Goal: Task Accomplishment & Management: Use online tool/utility

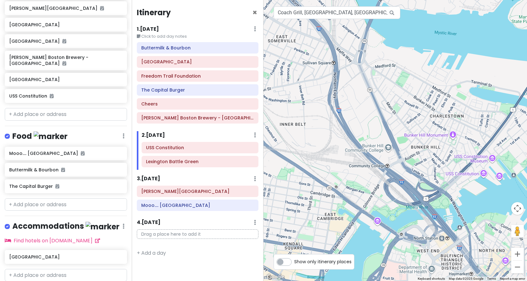
scroll to position [183, 0]
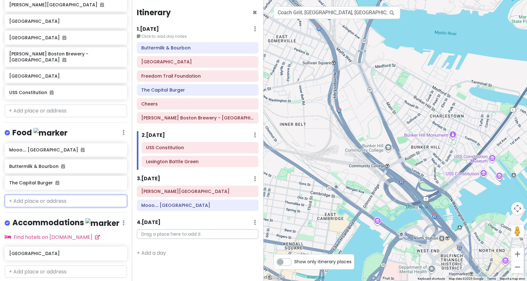
click at [56, 198] on input "text" at bounding box center [66, 201] width 122 height 13
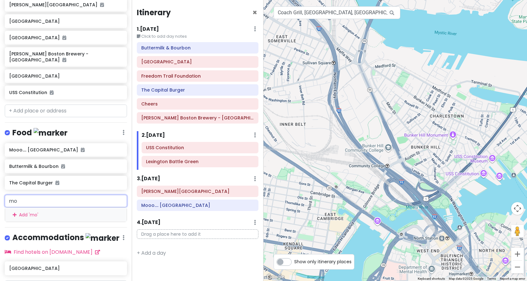
type input "m"
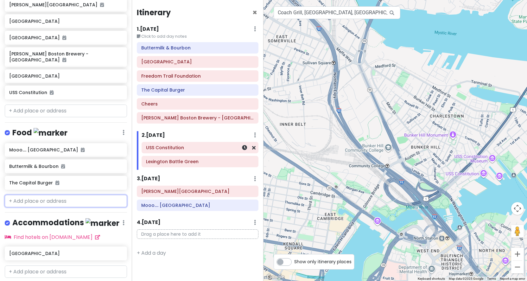
scroll to position [0, 0]
click at [58, 198] on input "text" at bounding box center [66, 201] width 122 height 13
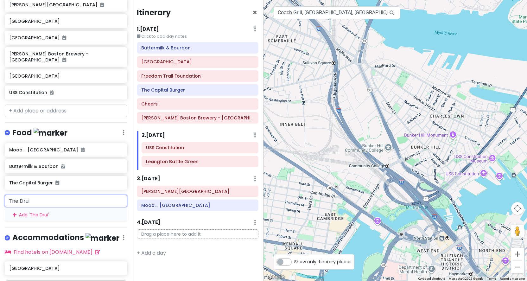
type input "The Druid"
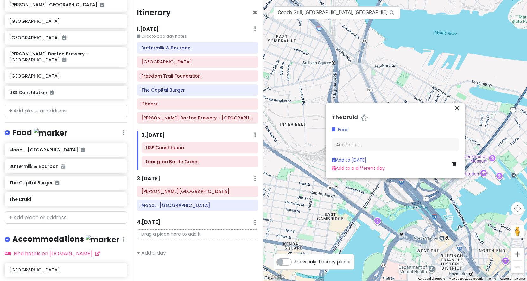
click at [458, 109] on icon "close" at bounding box center [457, 108] width 8 height 8
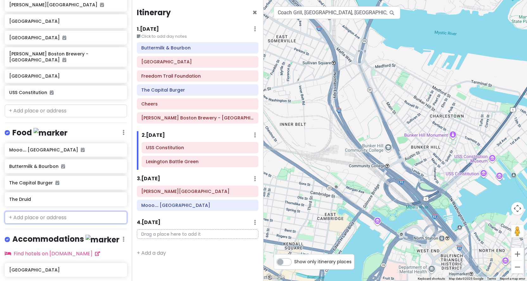
click at [47, 215] on input "text" at bounding box center [66, 217] width 122 height 13
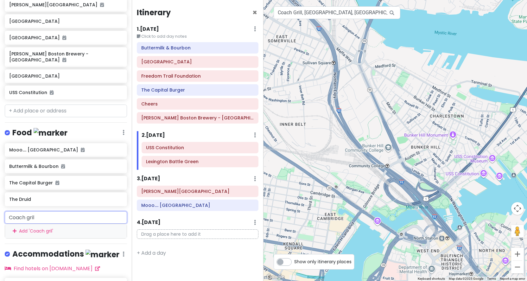
type input "Coach grill"
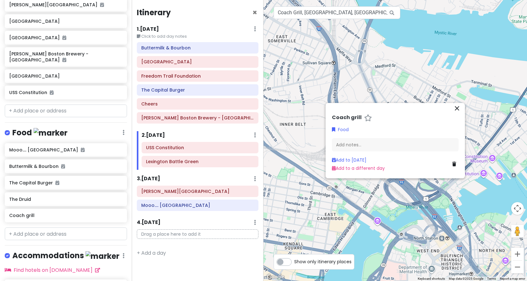
click at [458, 109] on icon "close" at bounding box center [457, 108] width 8 height 8
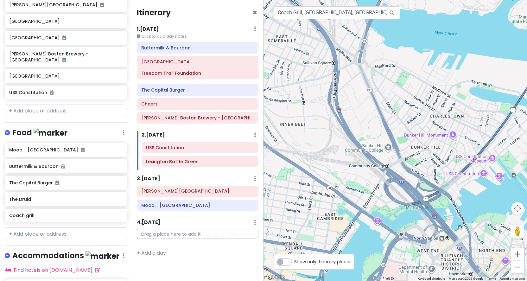
click at [204, 75] on div "Buttermilk & Bourbon Fenway Park Freedom Trail Foundation The Capital Burger Ch…" at bounding box center [197, 84] width 131 height 84
click at [201, 208] on div "Mooo.... [GEOGRAPHIC_DATA]" at bounding box center [197, 205] width 113 height 9
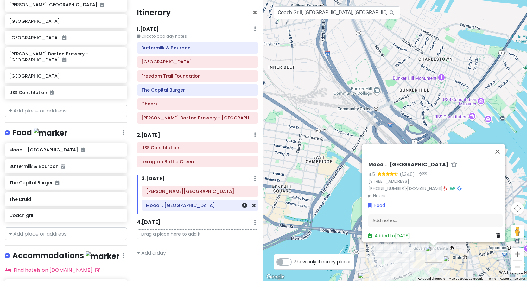
click at [202, 203] on h6 "Mooo.... [GEOGRAPHIC_DATA]" at bounding box center [200, 205] width 108 height 6
click at [77, 147] on h6 "Mooo.... [GEOGRAPHIC_DATA]" at bounding box center [63, 150] width 109 height 6
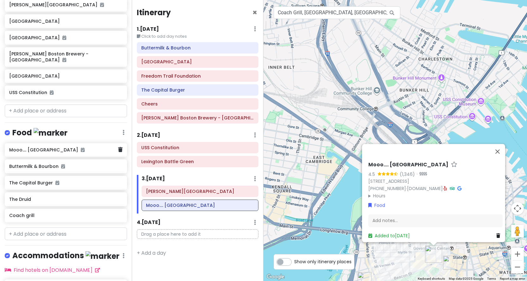
click at [77, 147] on h6 "Mooo.... [GEOGRAPHIC_DATA]" at bounding box center [63, 150] width 109 height 6
click at [71, 148] on h6 "Mooo.... [GEOGRAPHIC_DATA]" at bounding box center [63, 150] width 109 height 6
click at [28, 148] on h6 "Mooo.... [GEOGRAPHIC_DATA]" at bounding box center [63, 150] width 109 height 6
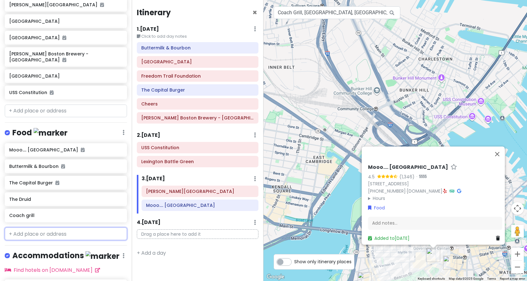
click at [65, 232] on input "text" at bounding box center [66, 233] width 122 height 13
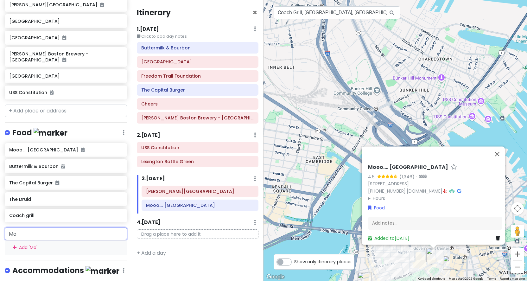
type input "M"
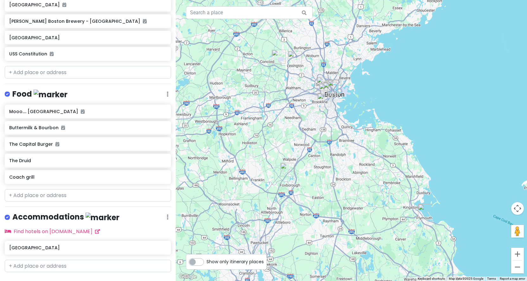
scroll to position [210, 0]
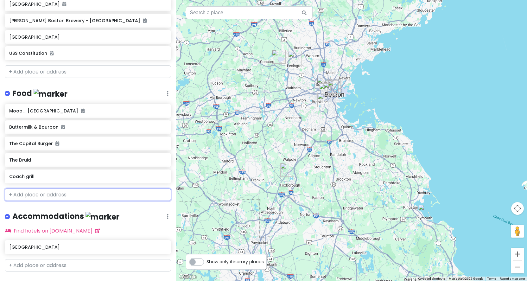
click at [85, 193] on input "text" at bounding box center [88, 194] width 166 height 13
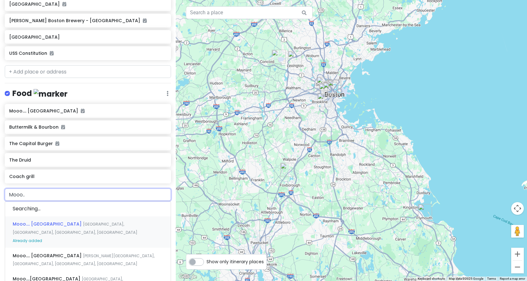
type input "Mooo..."
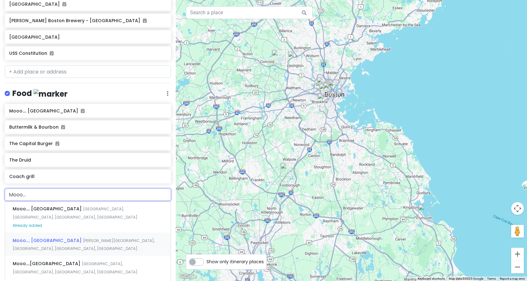
click at [97, 238] on span "Melcher Street, Boston, MA, USA" at bounding box center [84, 245] width 142 height 14
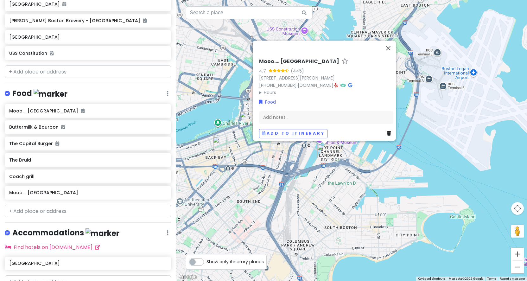
click at [352, 83] on icon at bounding box center [350, 85] width 4 height 4
click at [390, 43] on button "Close" at bounding box center [387, 48] width 15 height 15
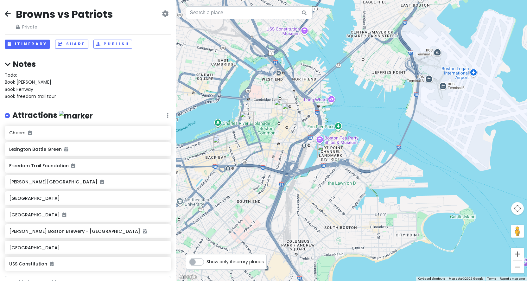
scroll to position [0, 0]
click at [35, 45] on button "Itinerary" at bounding box center [27, 44] width 45 height 9
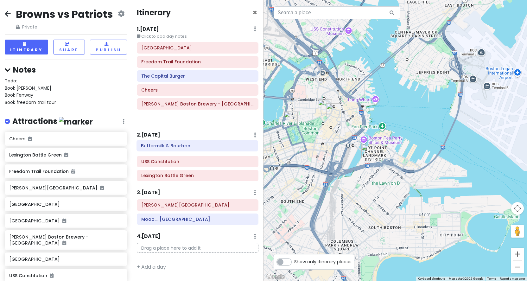
drag, startPoint x: 194, startPoint y: 48, endPoint x: 194, endPoint y: 146, distance: 98.1
click at [194, 146] on div "Itinerary × 1 . Fri 10/24 Edit Day Notes Delete Day Click to add day notes Butt…" at bounding box center [198, 140] width 132 height 281
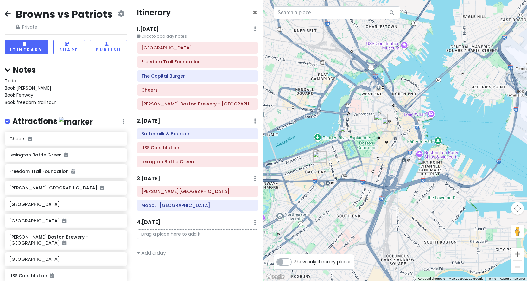
drag, startPoint x: 389, startPoint y: 92, endPoint x: 415, endPoint y: 150, distance: 63.6
click at [415, 150] on div at bounding box center [394, 140] width 263 height 281
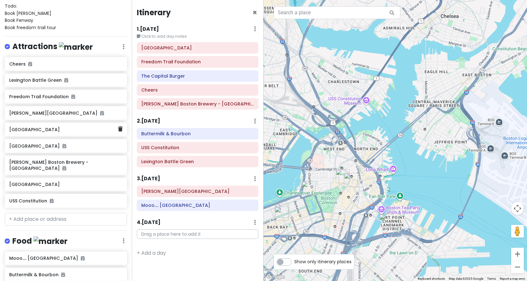
scroll to position [77, 0]
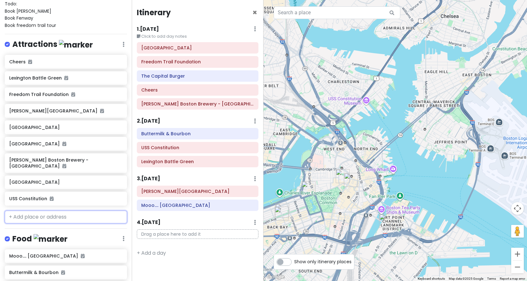
click at [76, 214] on input "text" at bounding box center [66, 216] width 122 height 13
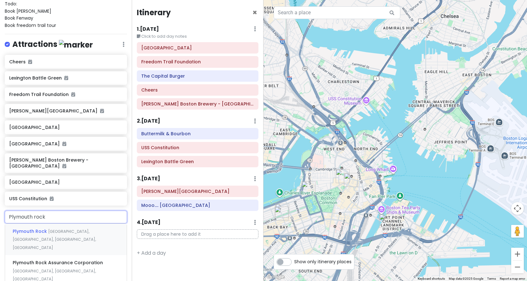
type input "Plymouth Rock"
drag, startPoint x: 76, startPoint y: 214, endPoint x: 76, endPoint y: 229, distance: 14.9
click at [76, 229] on span "Water Street, Plymouth, MA, USA" at bounding box center [54, 239] width 83 height 22
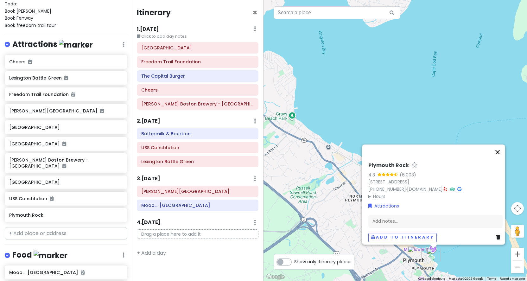
click at [501, 149] on button "Close" at bounding box center [497, 151] width 15 height 15
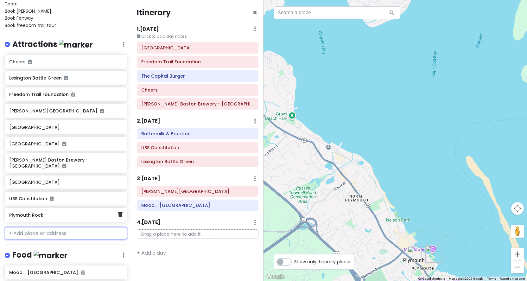
scroll to position [77, 0]
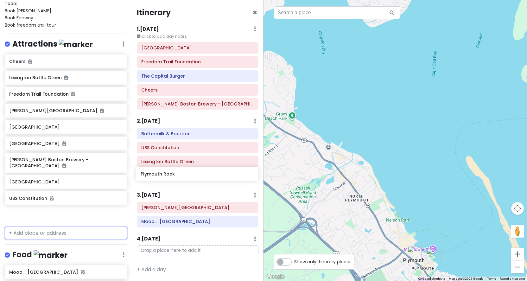
drag, startPoint x: 68, startPoint y: 216, endPoint x: 200, endPoint y: 178, distance: 136.9
click at [200, 178] on div "Browns vs Patriots Private Change Dates Make a Copy Delete Trip Go Pro ⚡️ Give …" at bounding box center [263, 140] width 527 height 281
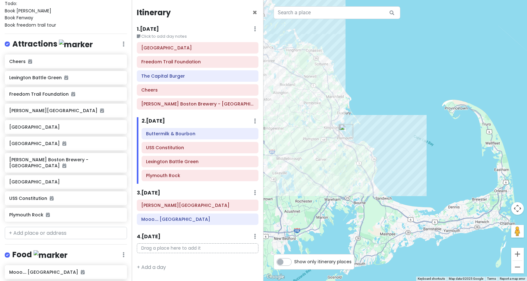
drag, startPoint x: 423, startPoint y: 120, endPoint x: 369, endPoint y: 133, distance: 56.0
click at [369, 133] on div at bounding box center [394, 140] width 263 height 281
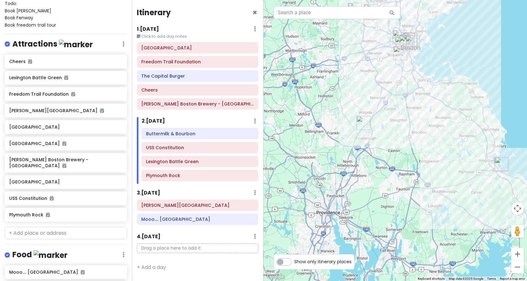
drag, startPoint x: 291, startPoint y: 134, endPoint x: 453, endPoint y: 167, distance: 164.9
click at [453, 167] on div at bounding box center [394, 140] width 263 height 281
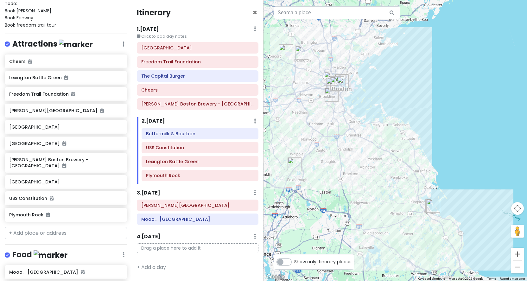
drag, startPoint x: 378, startPoint y: 128, endPoint x: 278, endPoint y: 148, distance: 101.5
click at [278, 148] on div at bounding box center [394, 140] width 263 height 281
